Goal: Check status: Check status

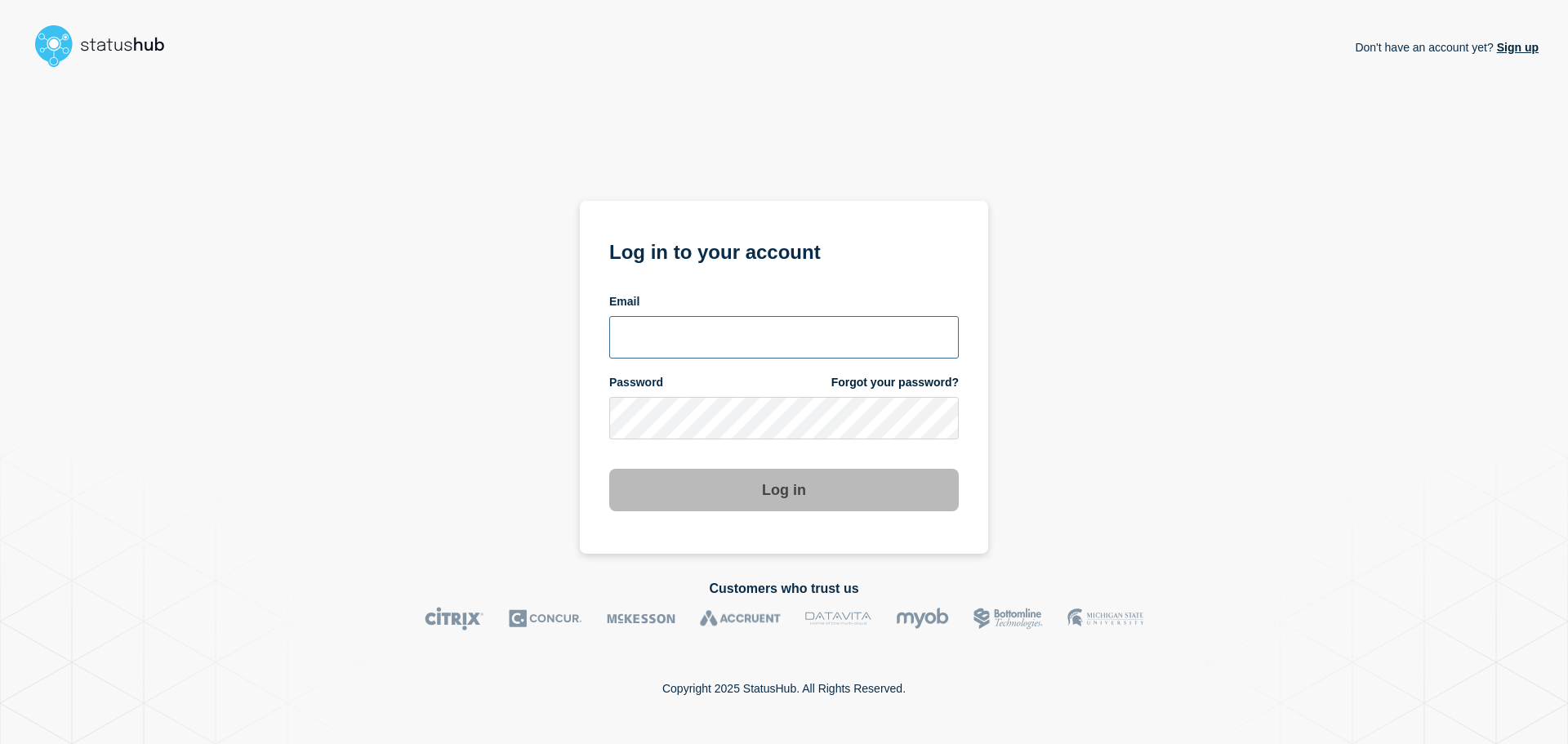
type input "[PERSON_NAME][EMAIL_ADDRESS][PERSON_NAME][DOMAIN_NAME]"
click at [735, 502] on button "Log in" at bounding box center [784, 490] width 349 height 42
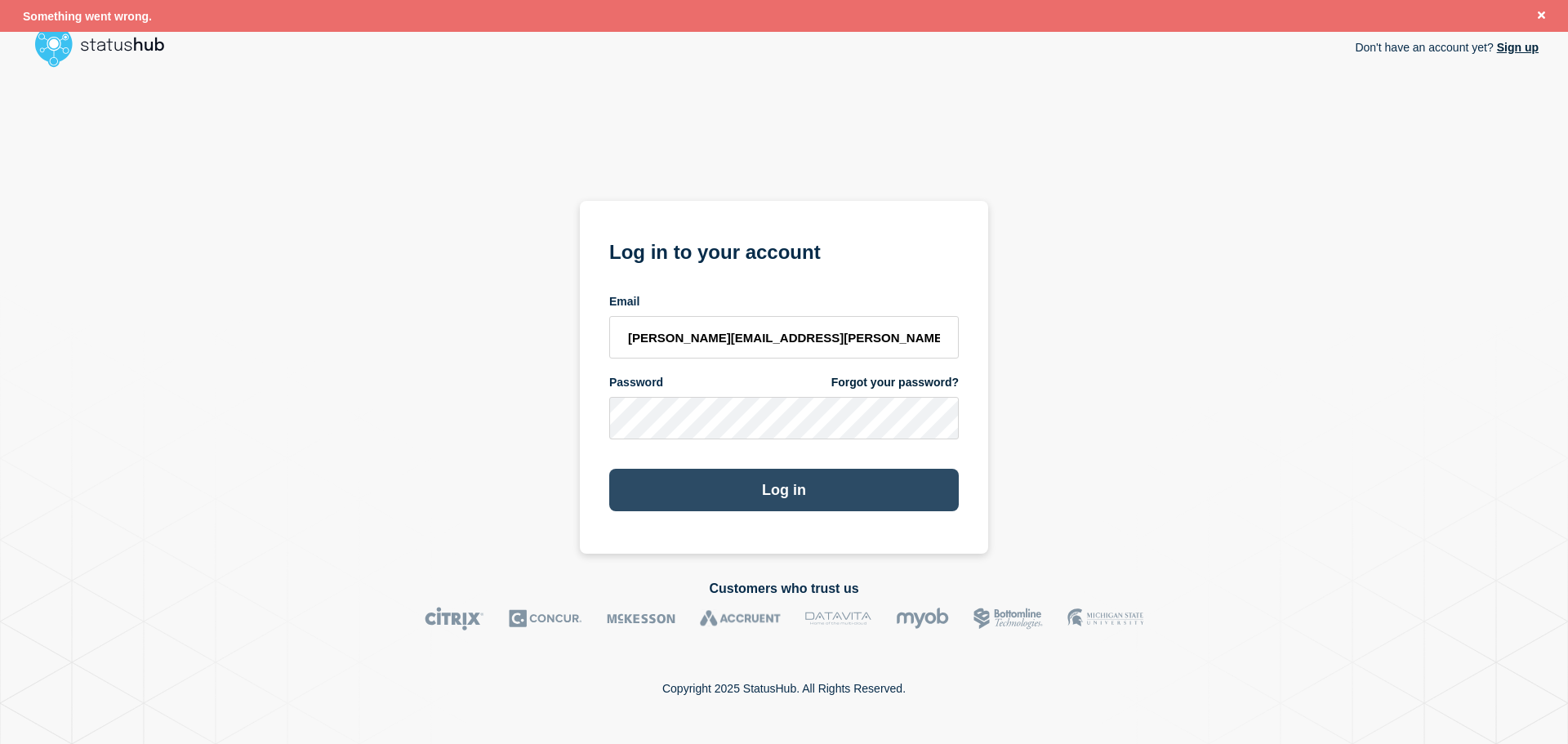
click at [749, 491] on button "Log in" at bounding box center [784, 490] width 349 height 42
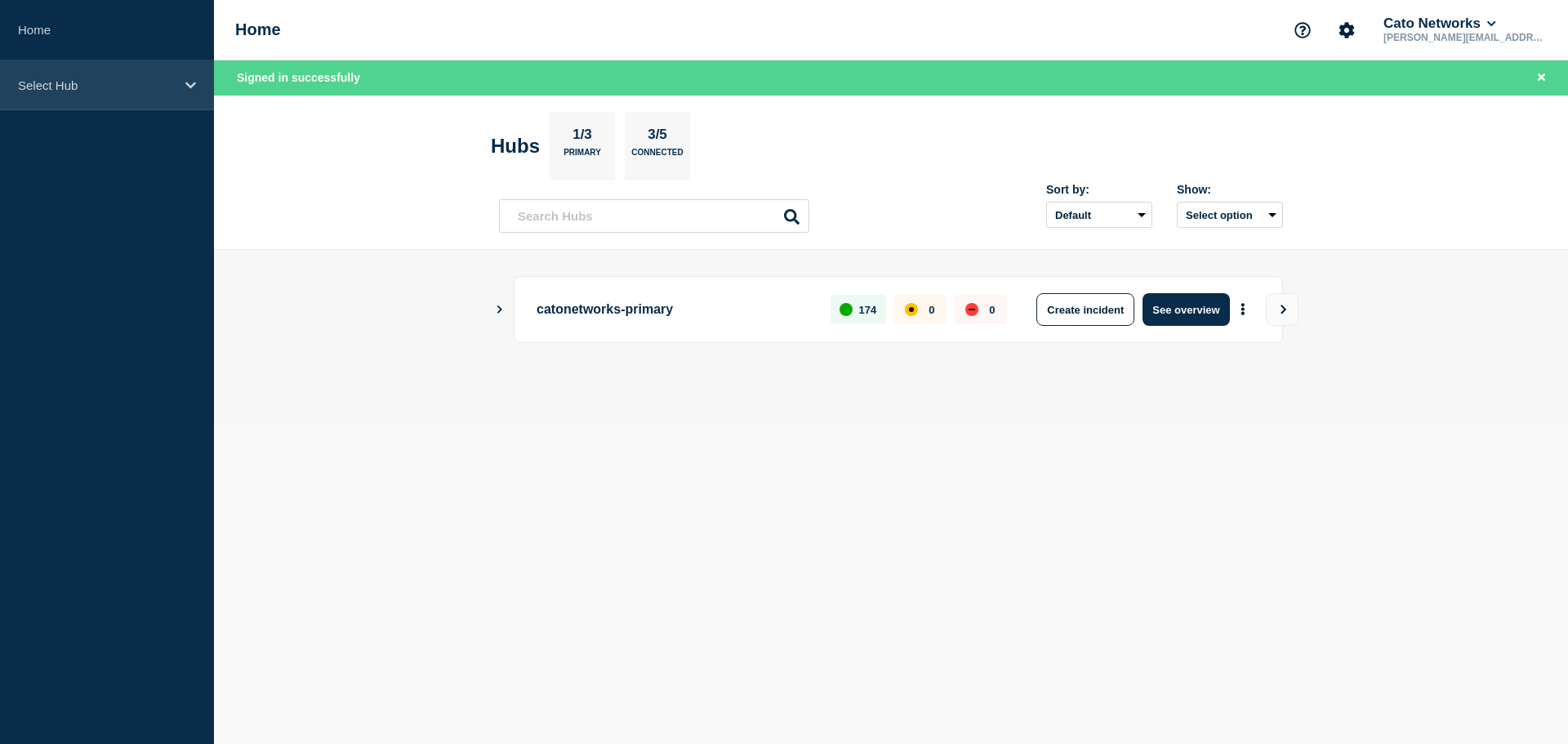
click at [87, 89] on p "Select Hub" at bounding box center [96, 85] width 157 height 13
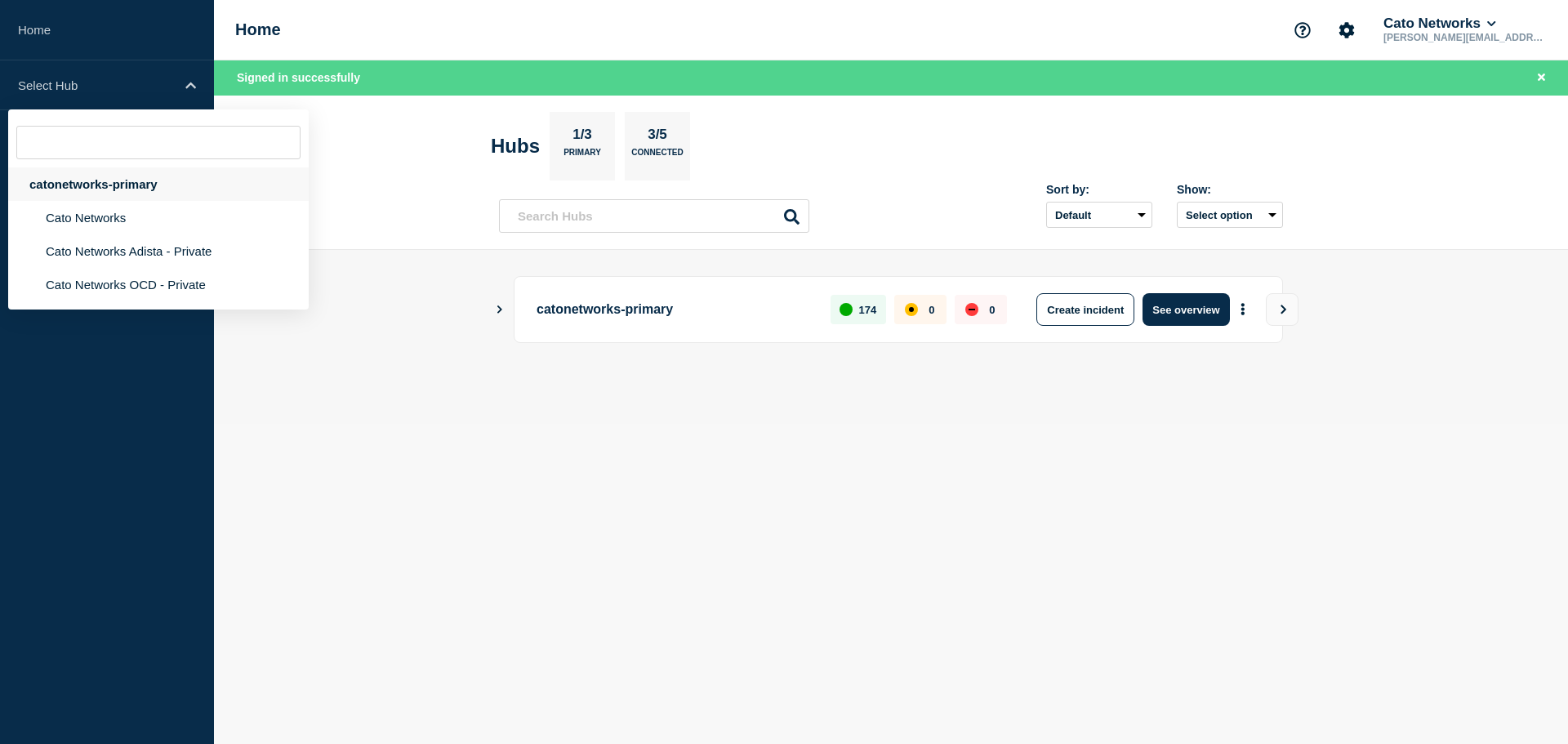
click at [110, 174] on div "catonetworks-primary" at bounding box center [158, 184] width 300 height 34
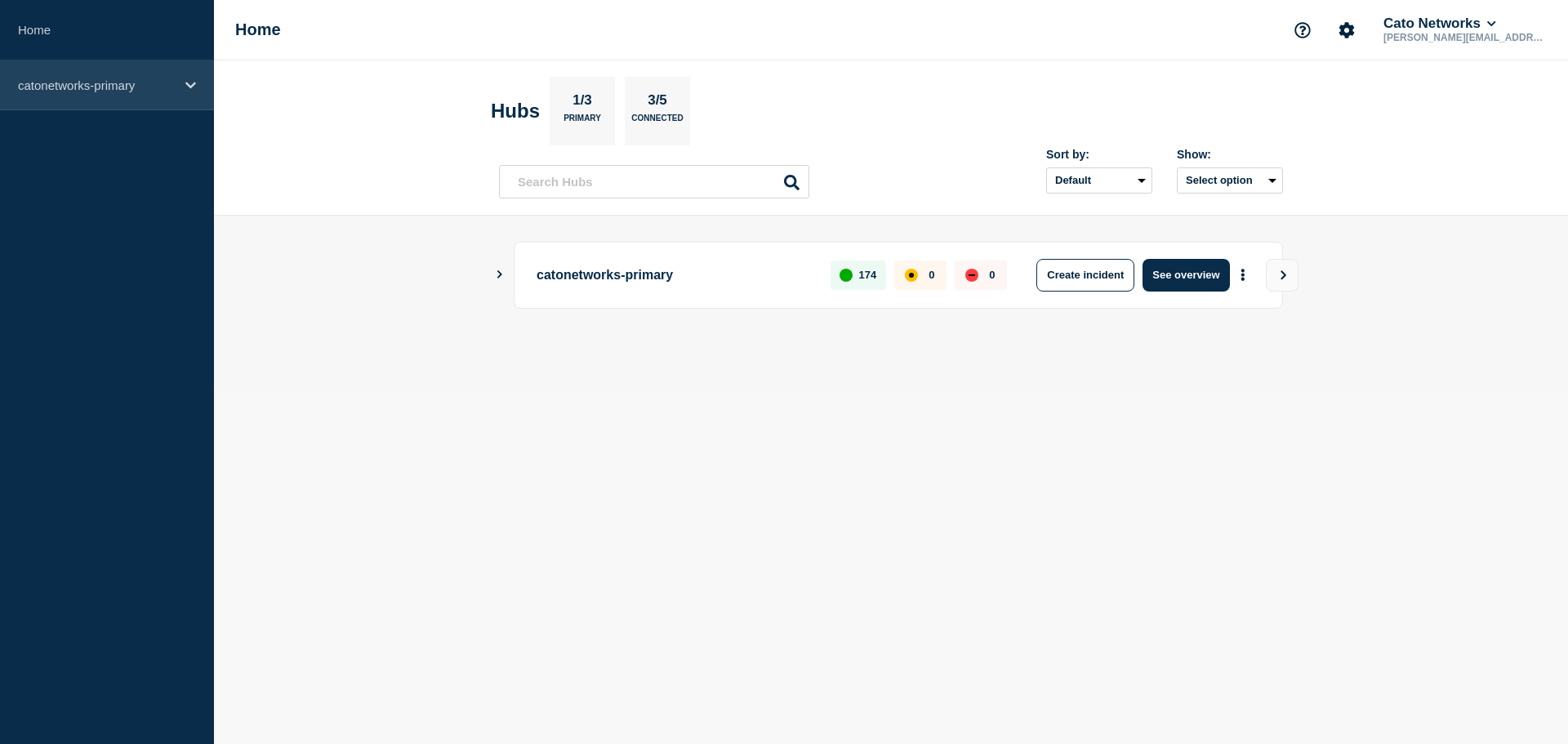
click at [101, 79] on p "catonetworks-primary" at bounding box center [96, 85] width 157 height 13
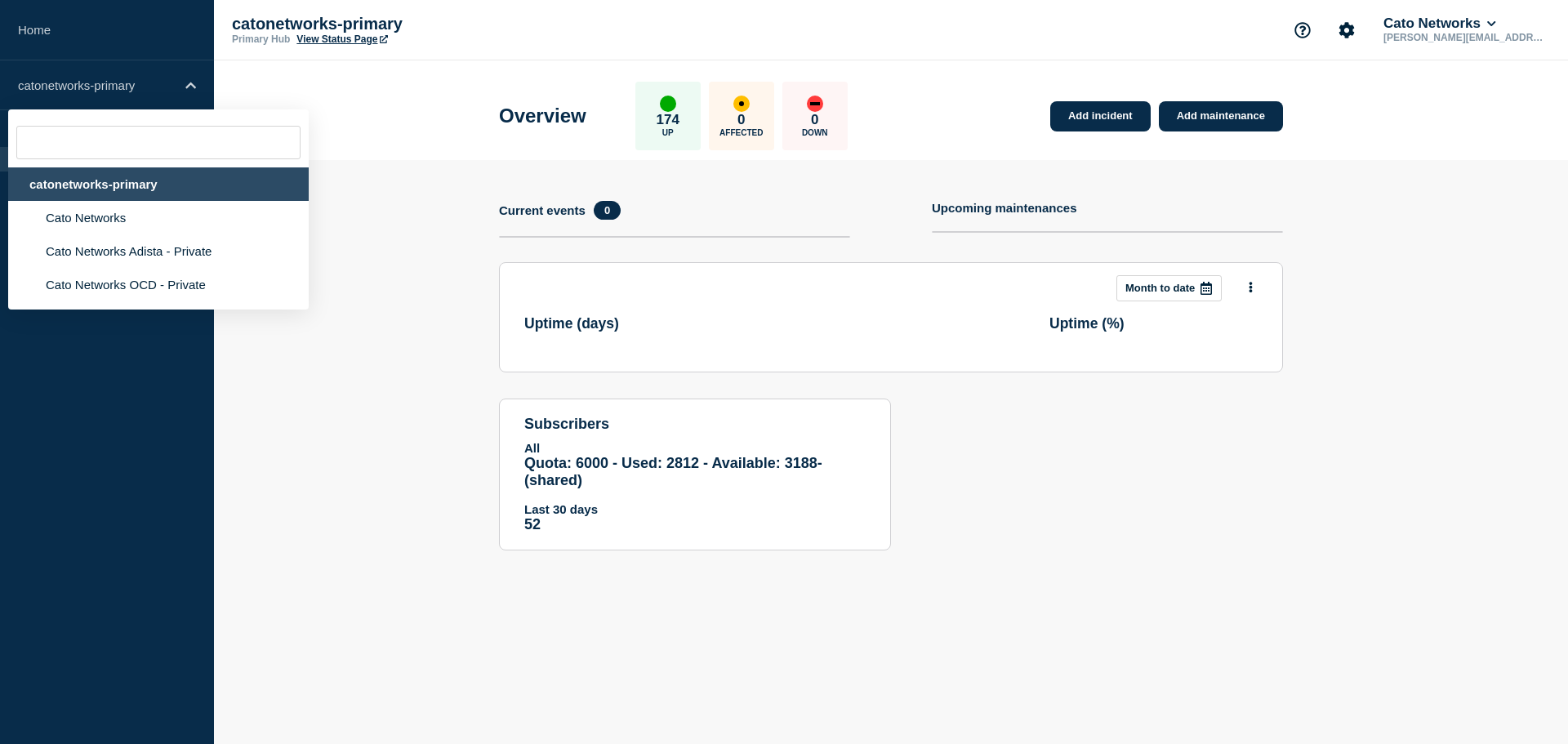
click at [1277, 488] on div "Add incident Add maintenance Current events 0 Upcoming maintenances This month …" at bounding box center [890, 367] width 784 height 415
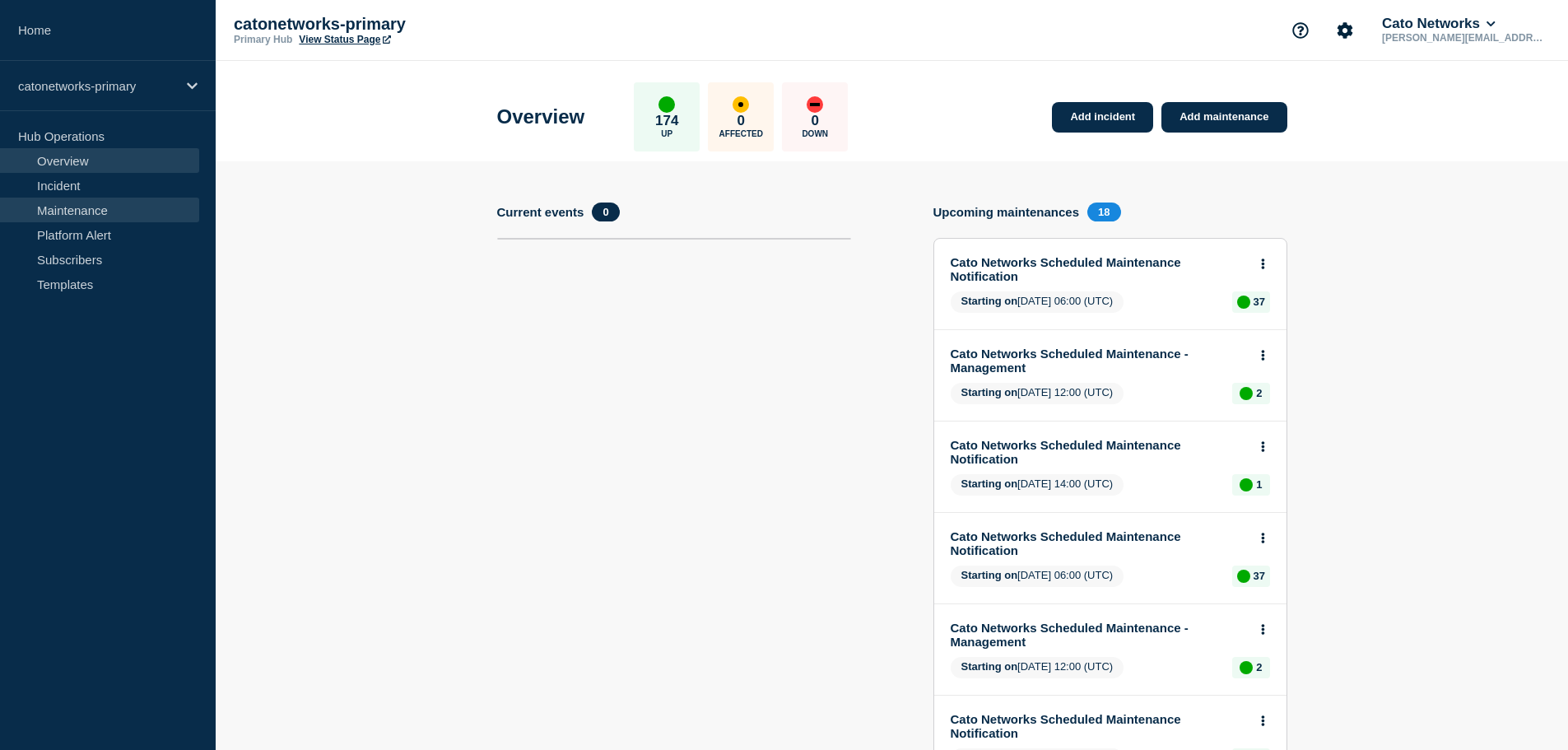
click at [71, 210] on link "Maintenance" at bounding box center [99, 210] width 199 height 25
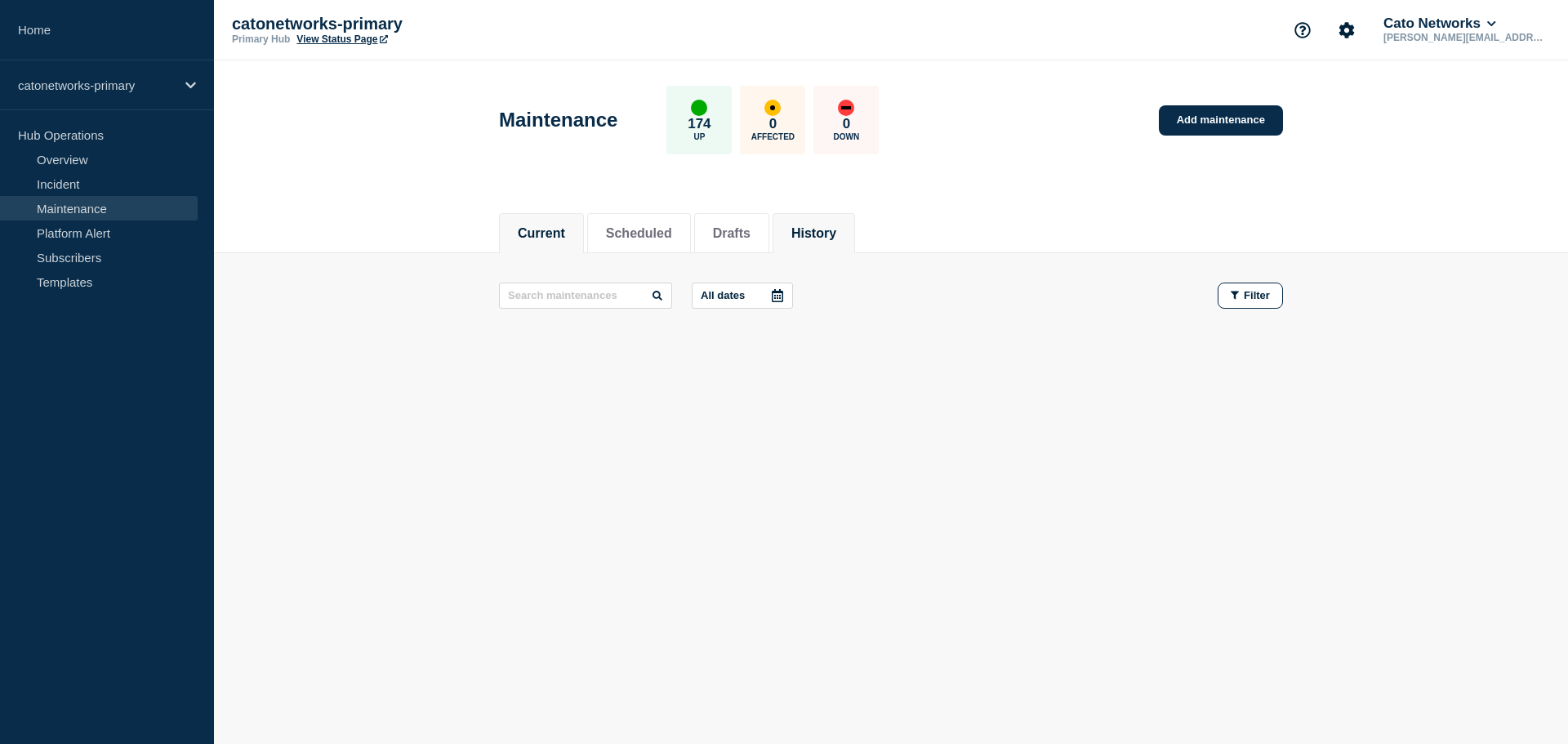
click at [836, 231] on button "History" at bounding box center [813, 233] width 45 height 14
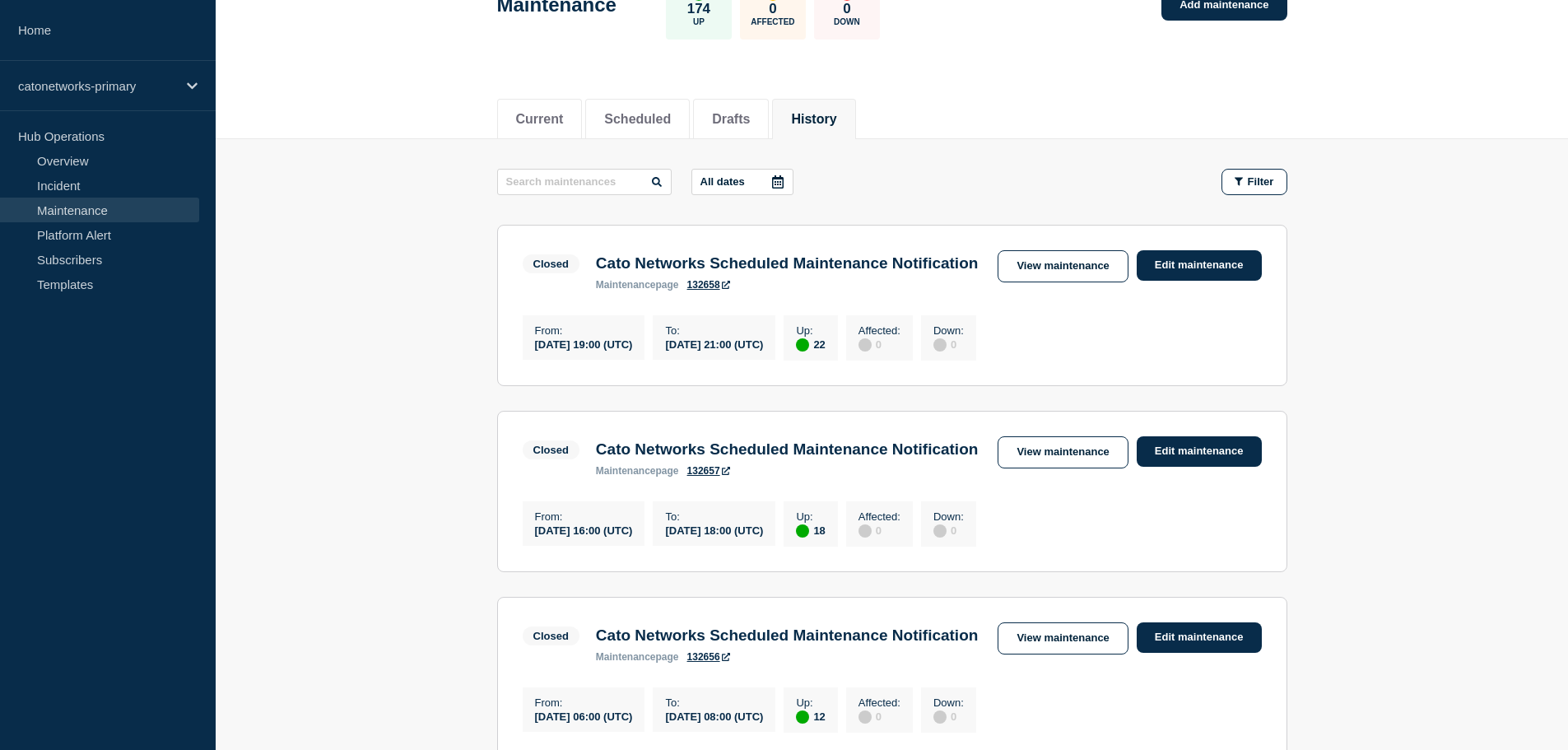
scroll to position [82, 0]
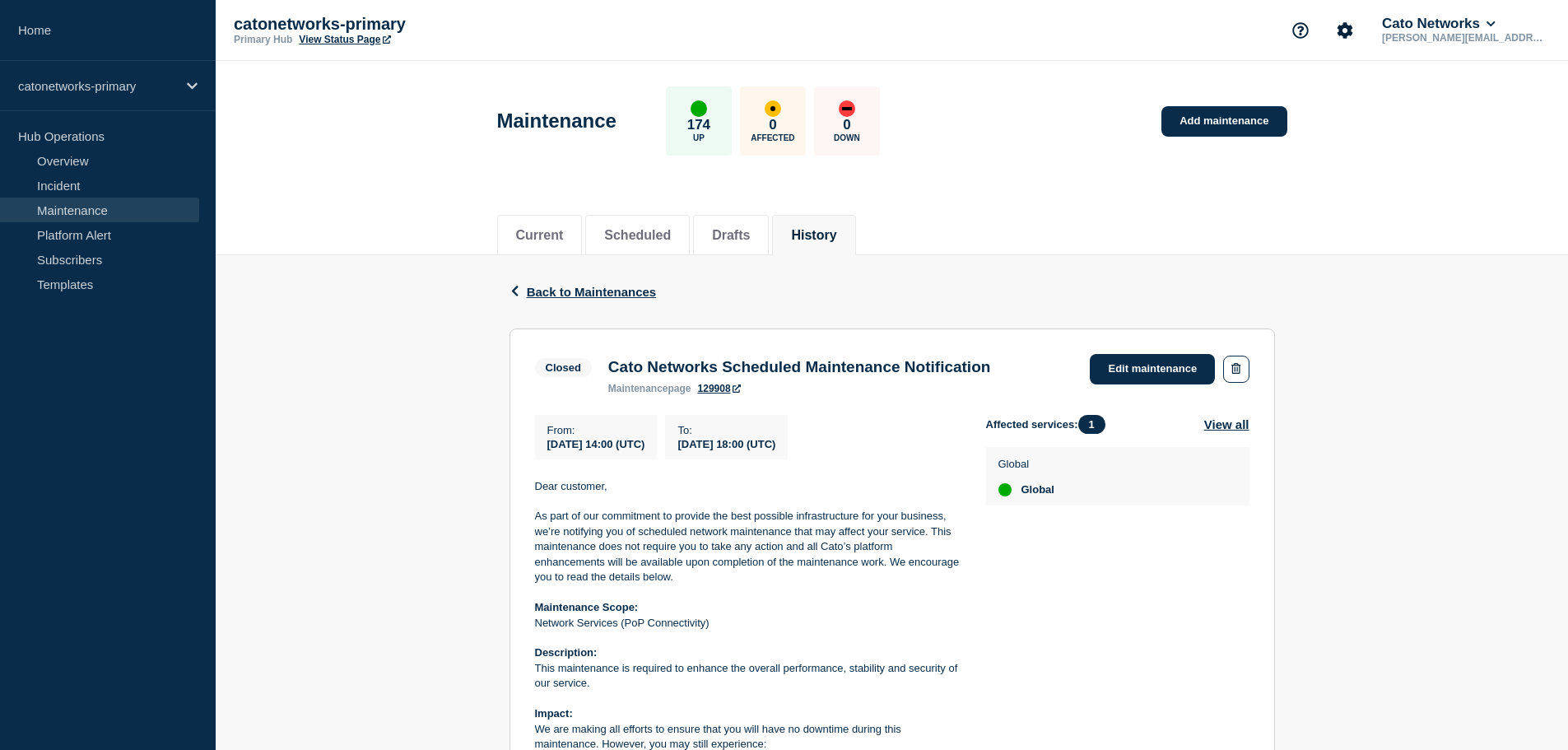
drag, startPoint x: 545, startPoint y: 445, endPoint x: 862, endPoint y: 459, distance: 317.3
click at [862, 459] on div "From : 2025-08-17 14:00 (UTC) To : 2025-08-17 18:00 (UTC)" at bounding box center [761, 437] width 451 height 44
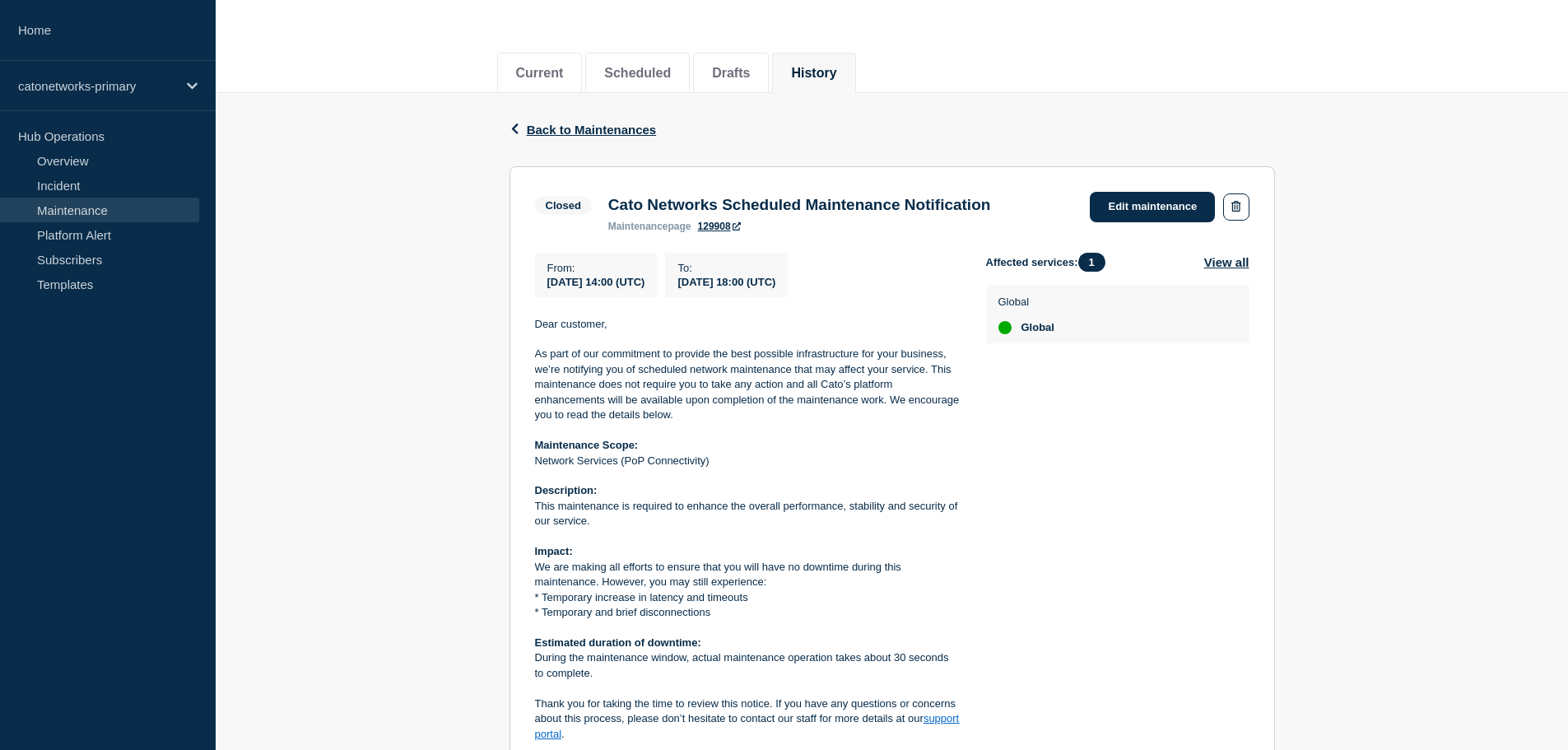
scroll to position [153, 0]
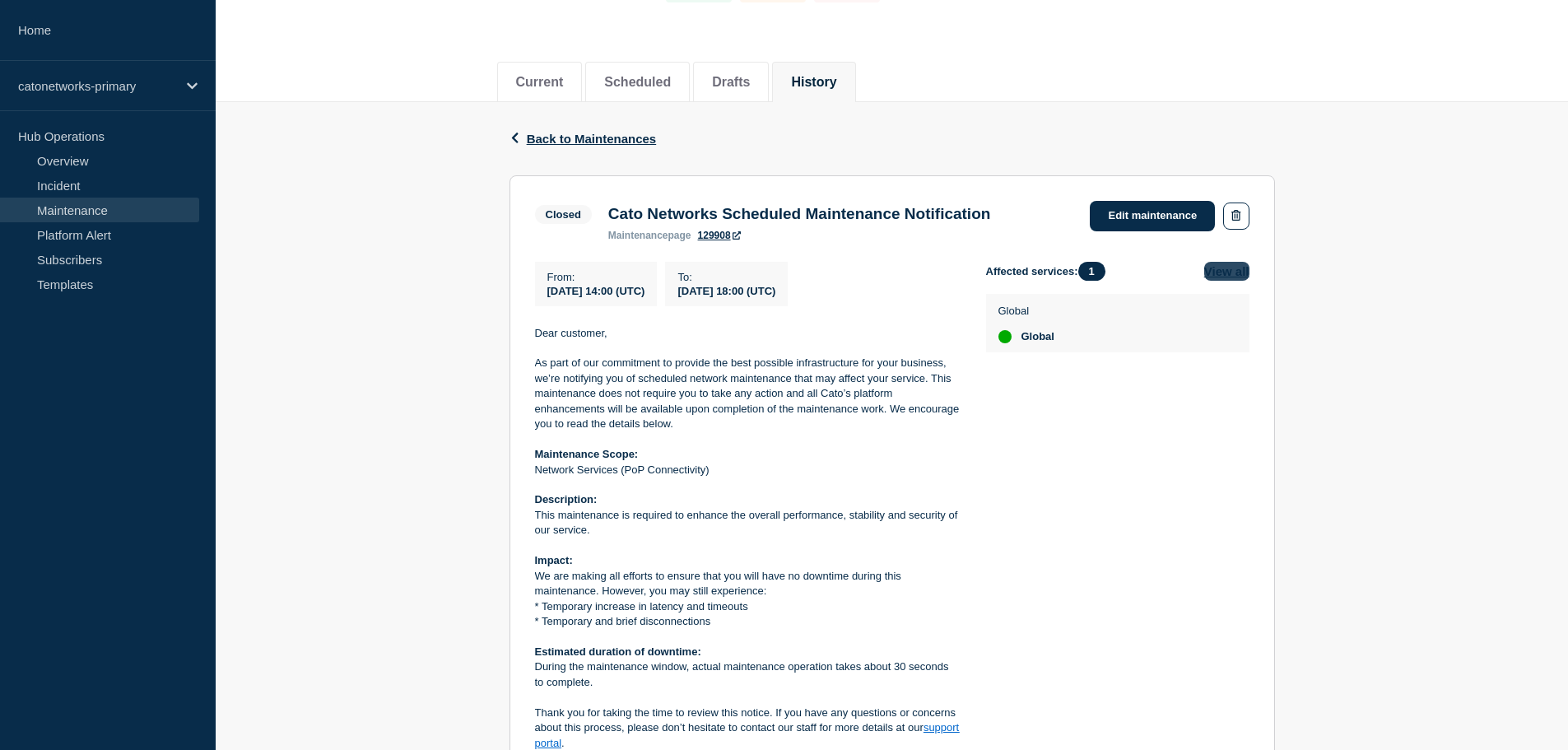
click at [1240, 269] on button "View all" at bounding box center [1226, 271] width 45 height 19
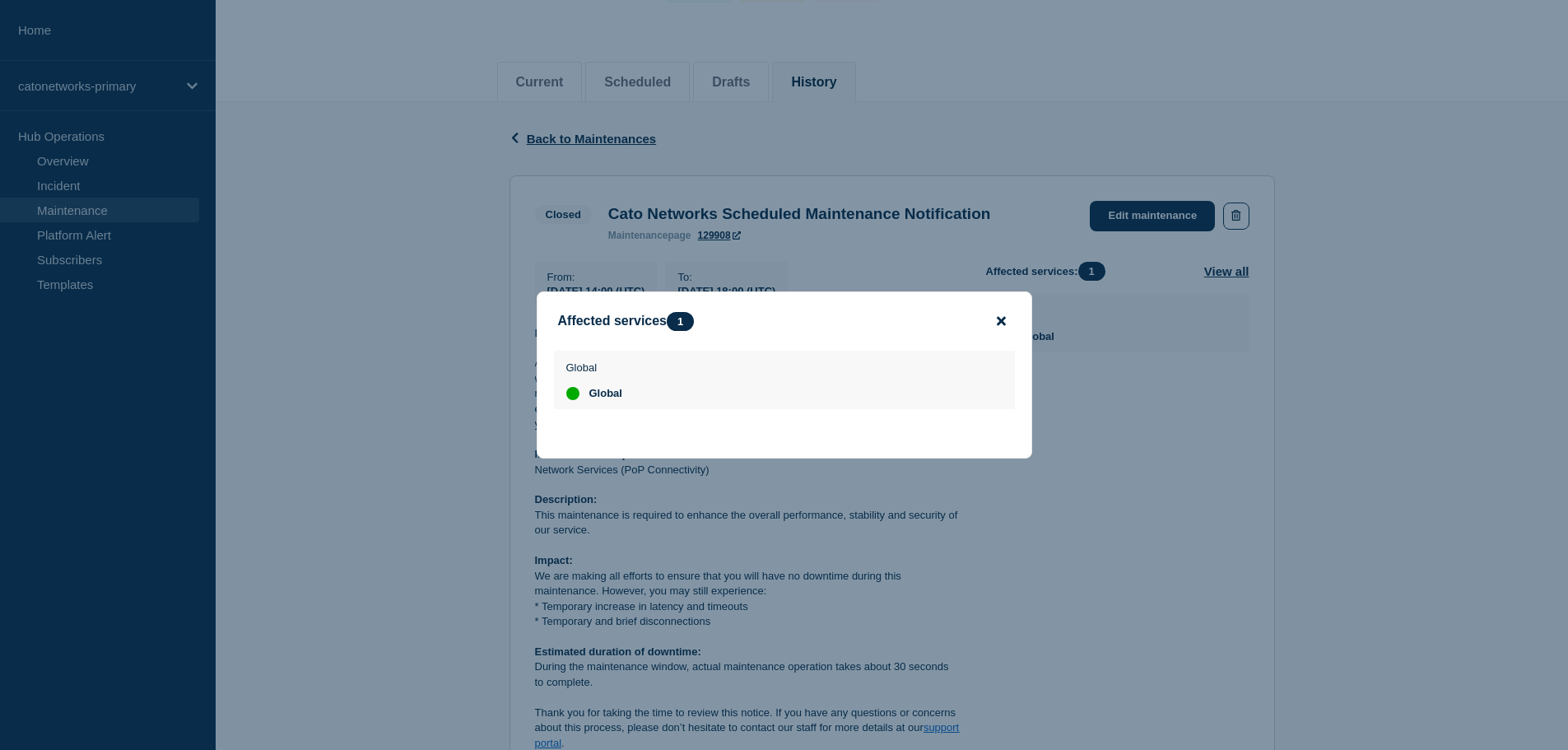
click at [1002, 316] on icon "close button" at bounding box center [1001, 322] width 9 height 14
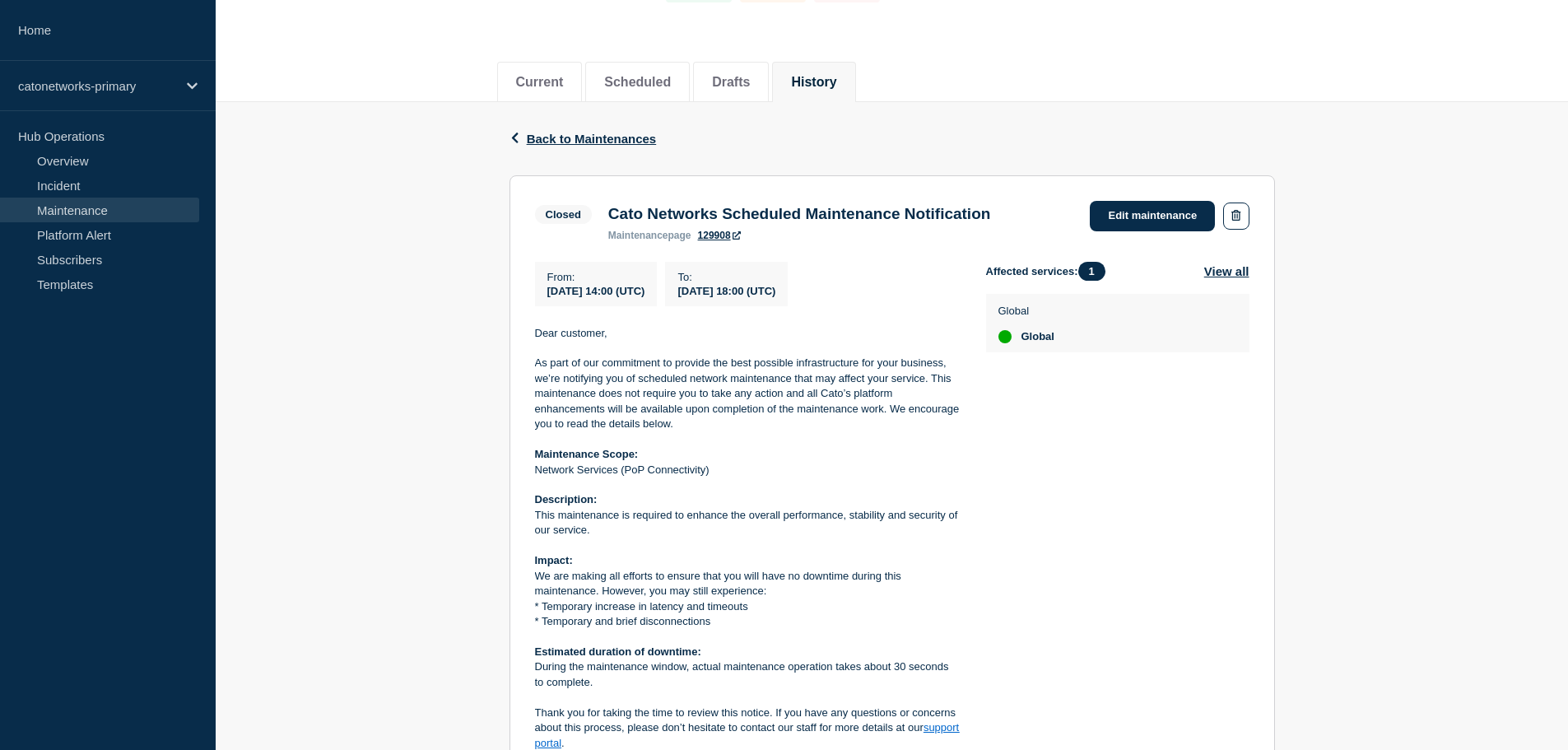
click at [1031, 428] on div "Affected services: 1 View all Global Global" at bounding box center [1117, 529] width 263 height 536
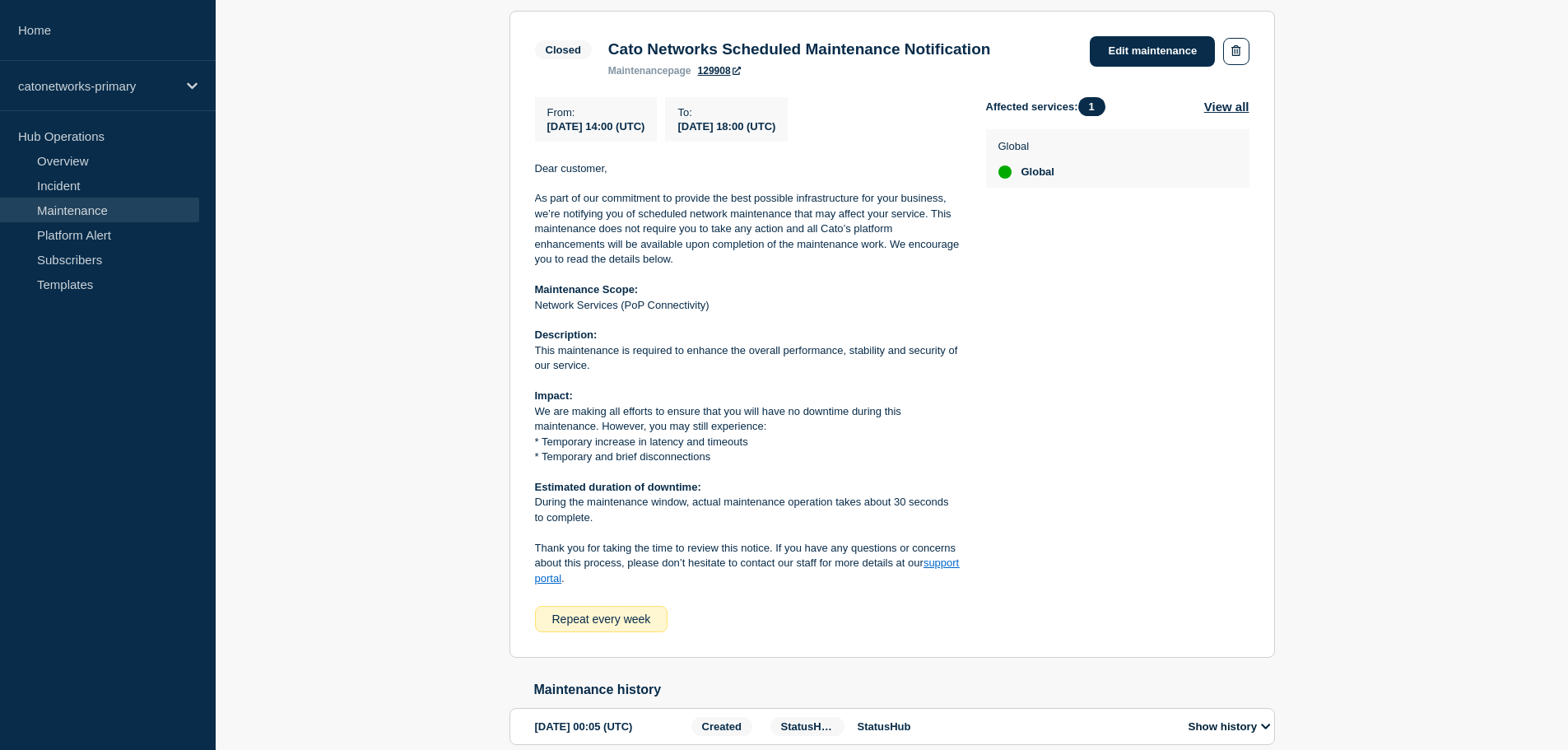
scroll to position [400, 0]
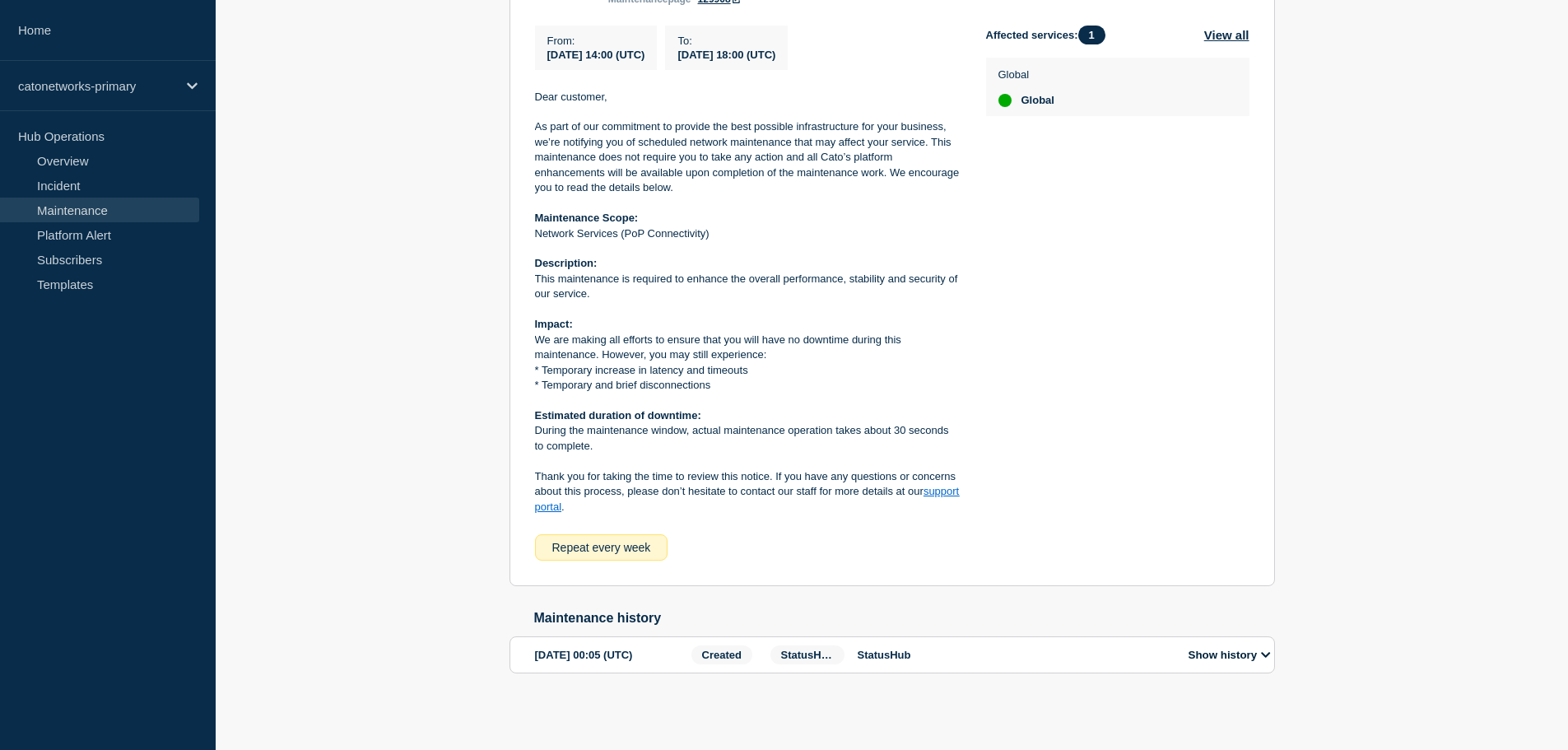
click at [1221, 655] on button "Show history" at bounding box center [1229, 654] width 92 height 14
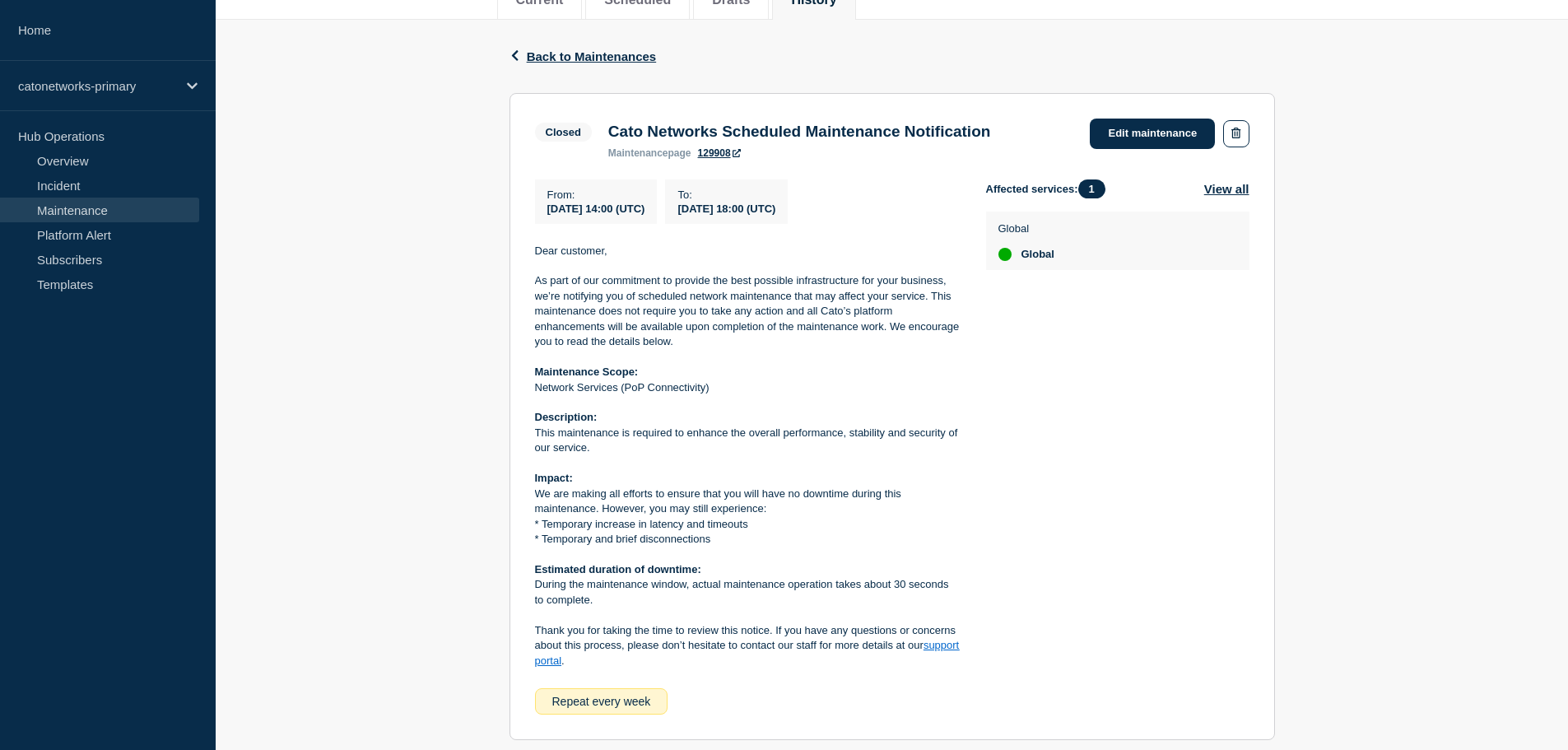
scroll to position [317, 0]
